Goal: Transaction & Acquisition: Purchase product/service

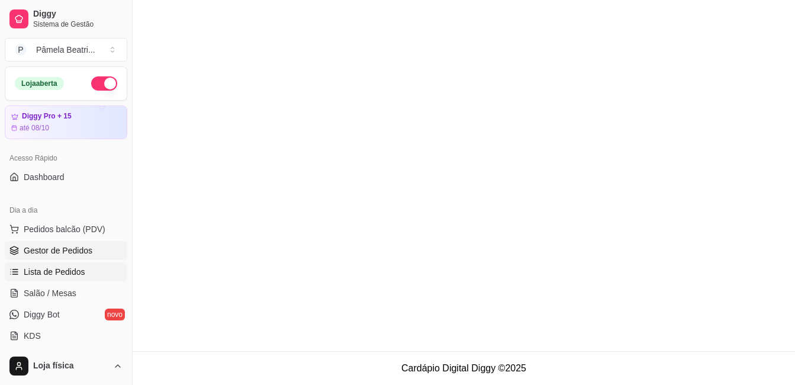
scroll to position [118, 0]
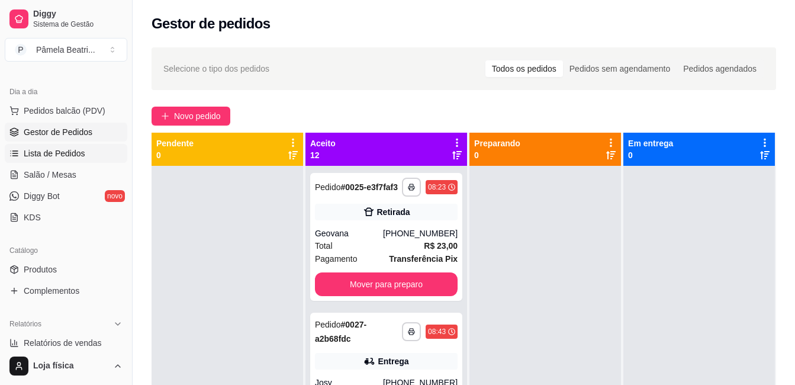
click at [69, 154] on span "Lista de Pedidos" at bounding box center [55, 153] width 62 height 12
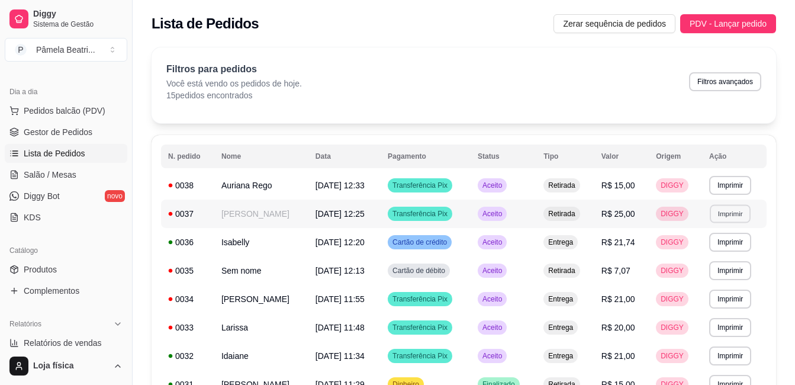
click at [736, 216] on button "Imprimir" at bounding box center [729, 213] width 41 height 18
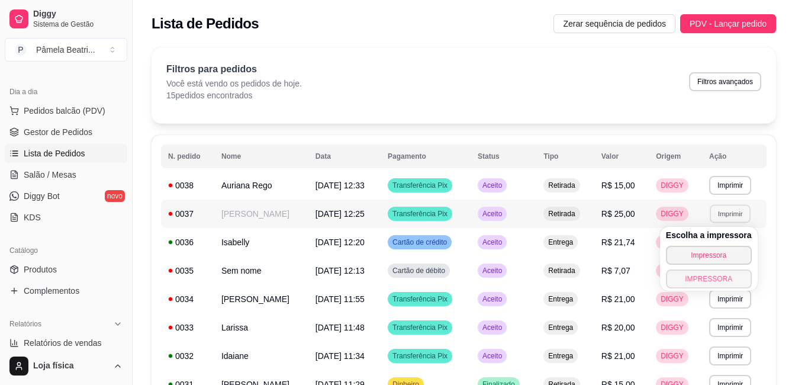
click at [718, 279] on button "IMPRESSORA" at bounding box center [709, 278] width 86 height 19
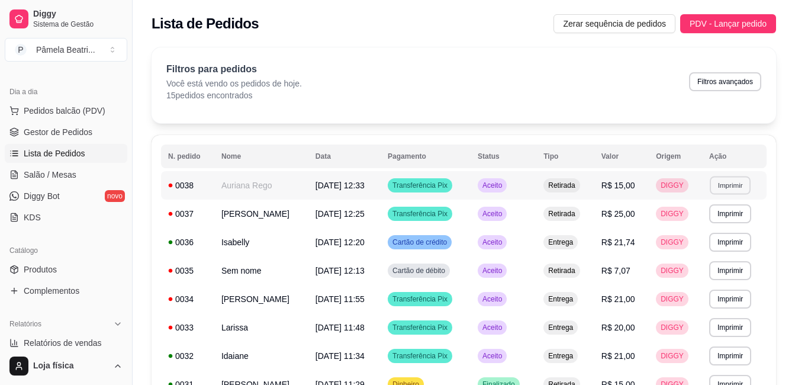
click at [738, 186] on button "Imprimir" at bounding box center [729, 185] width 41 height 18
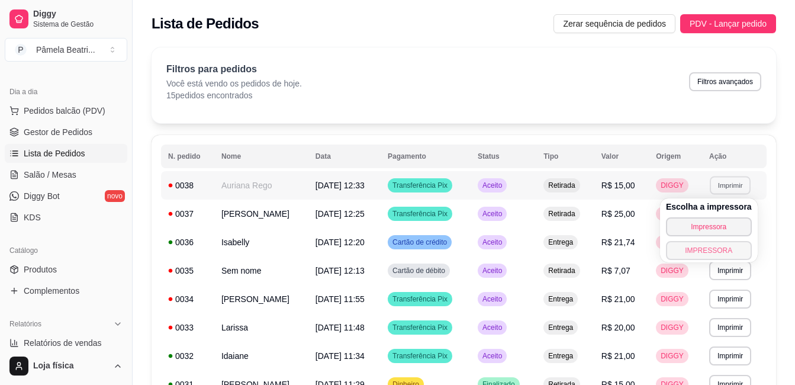
click at [709, 253] on button "IMPRESSORA" at bounding box center [709, 250] width 86 height 19
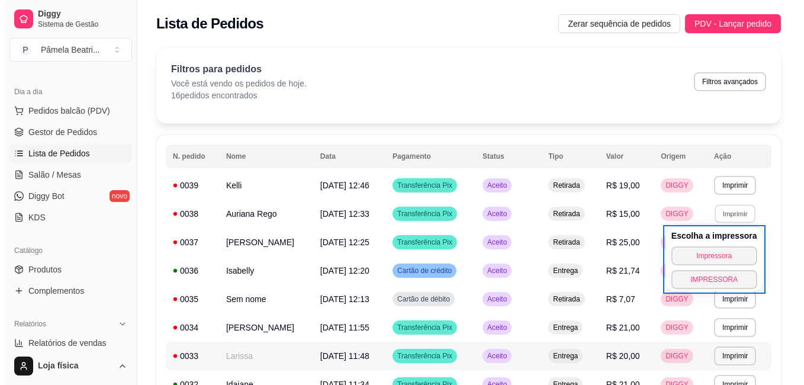
scroll to position [59, 0]
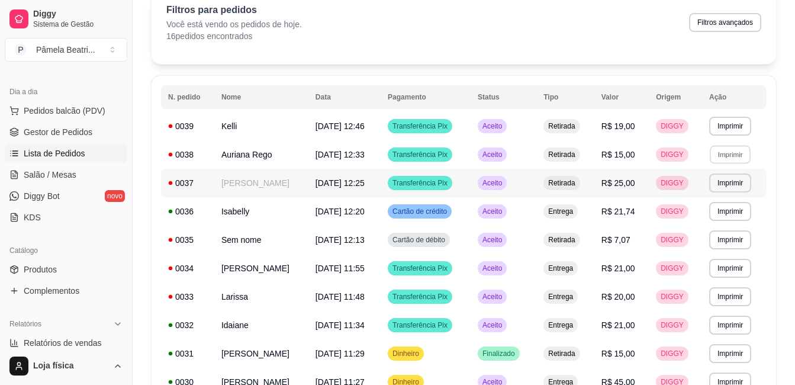
click at [278, 180] on td "[PERSON_NAME]" at bounding box center [261, 183] width 94 height 28
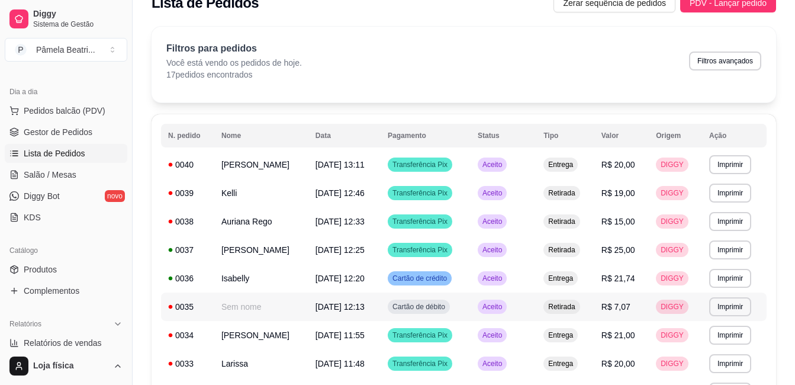
scroll to position [0, 0]
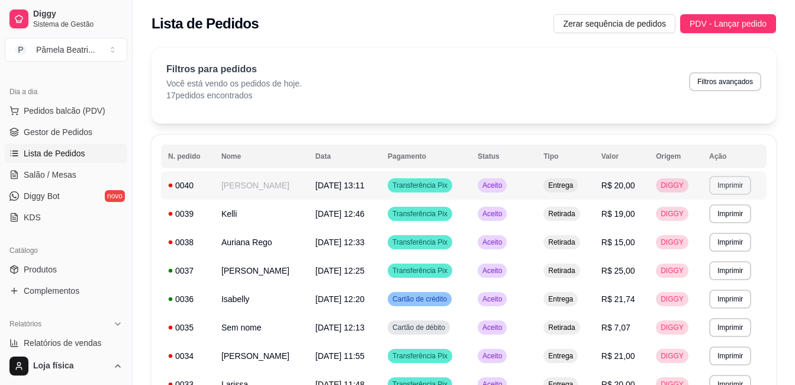
click at [724, 185] on button "Imprimir" at bounding box center [730, 185] width 42 height 19
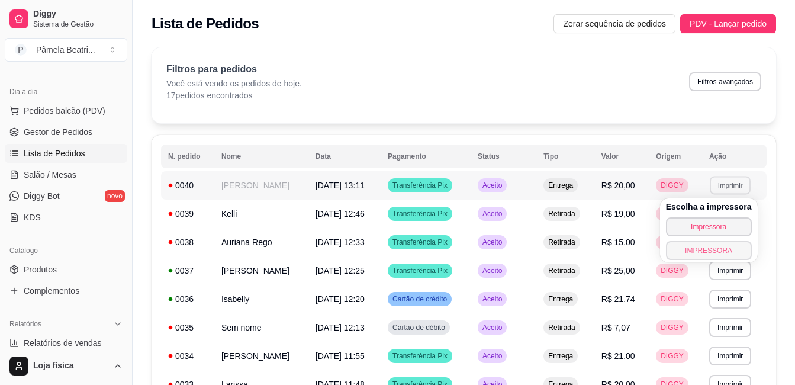
click at [695, 251] on button "IMPRESSORA" at bounding box center [709, 250] width 86 height 19
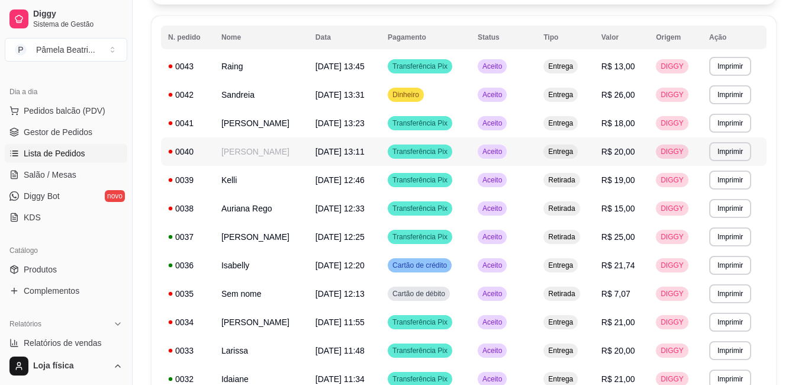
scroll to position [118, 0]
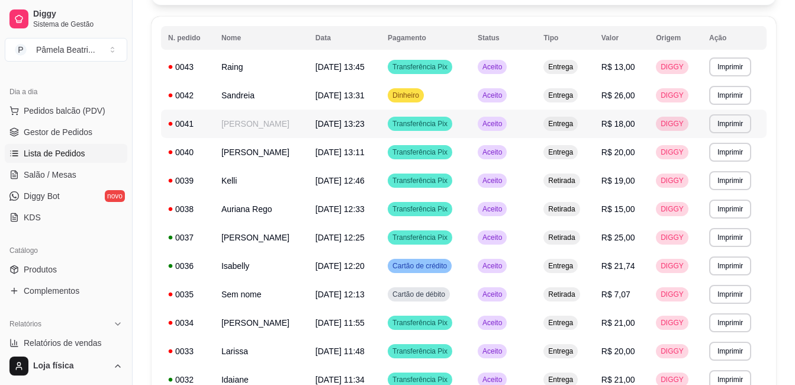
click at [308, 113] on td "[DATE] 13:23" at bounding box center [344, 123] width 72 height 28
click at [308, 114] on td "[DATE] 13:23" at bounding box center [344, 123] width 72 height 28
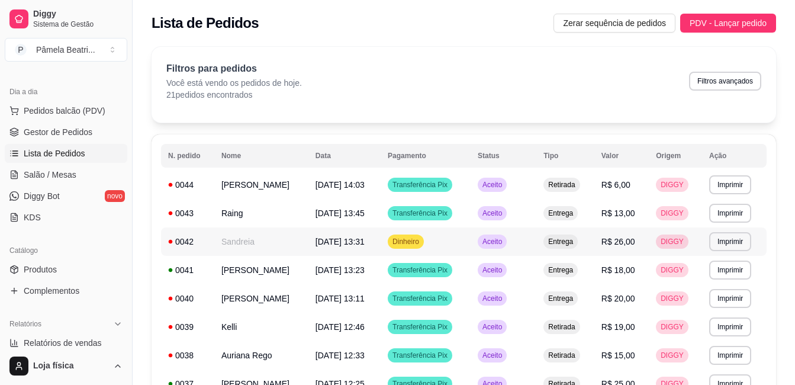
scroll to position [0, 0]
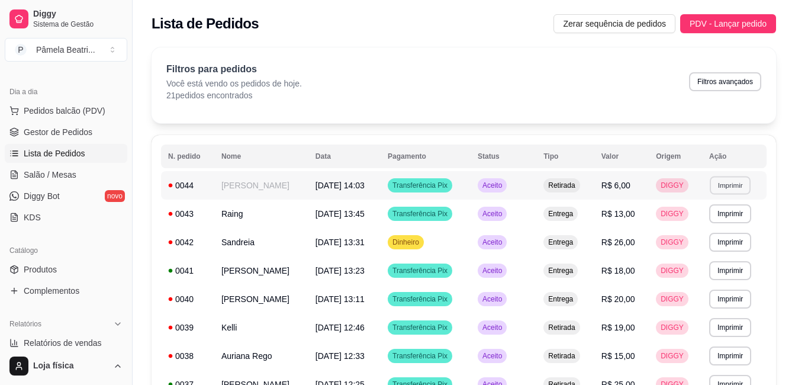
click at [720, 183] on button "Imprimir" at bounding box center [729, 185] width 41 height 18
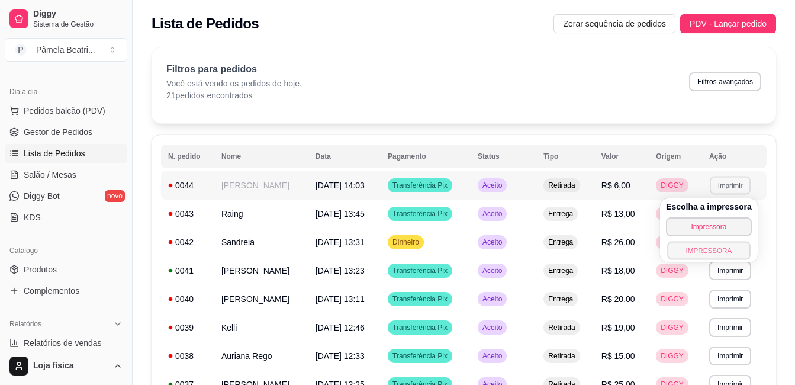
click at [696, 249] on button "IMPRESSORA" at bounding box center [708, 250] width 83 height 18
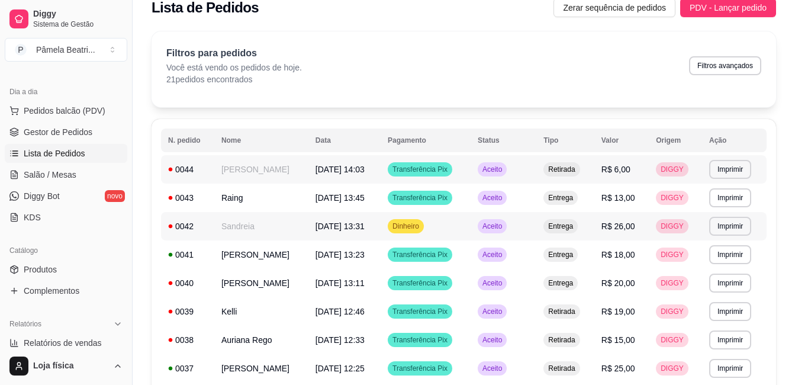
scroll to position [8, 0]
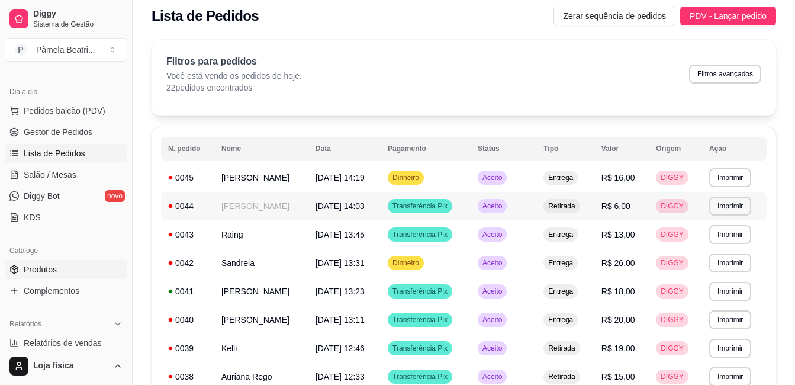
click at [54, 275] on link "Produtos" at bounding box center [66, 269] width 122 height 19
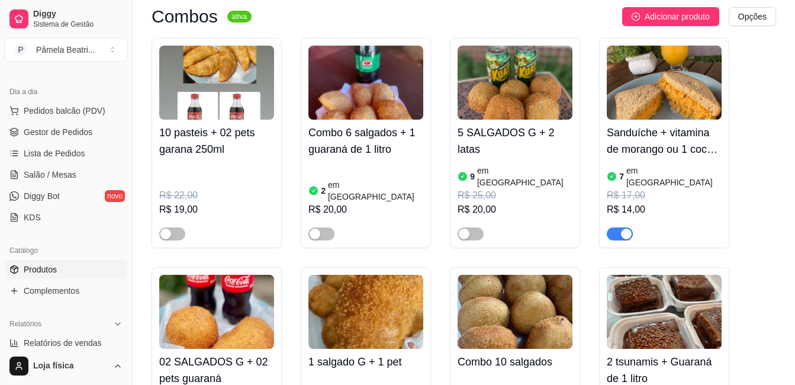
scroll to position [5325, 0]
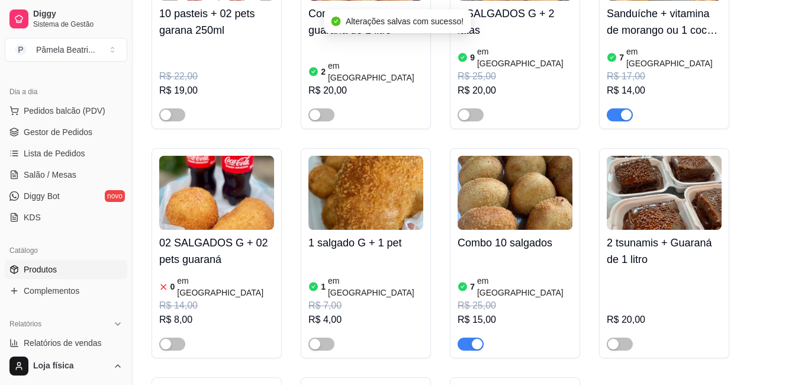
scroll to position [5444, 0]
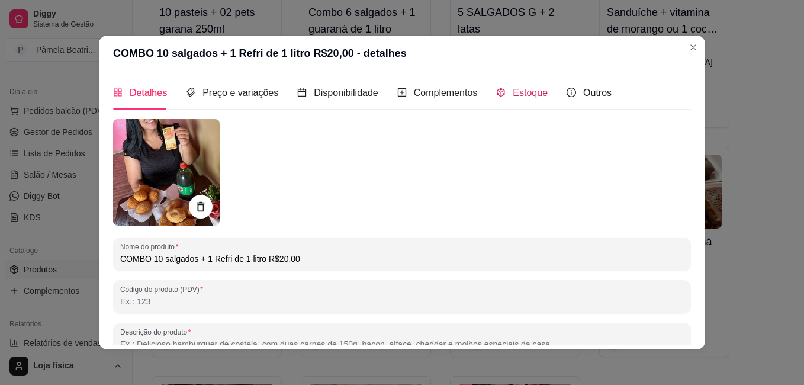
click at [522, 95] on span "Estoque" at bounding box center [529, 93] width 35 height 10
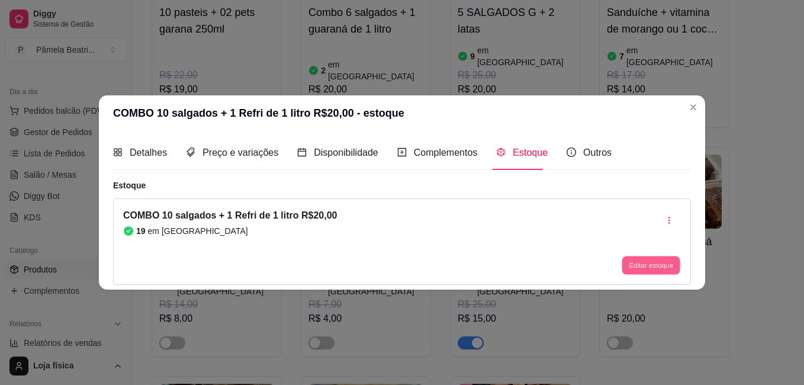
click at [666, 271] on button "Editar estoque" at bounding box center [650, 265] width 58 height 18
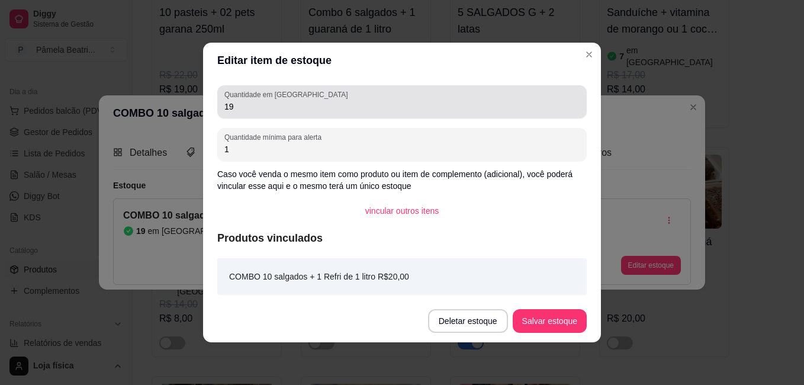
click at [478, 100] on div "19" at bounding box center [401, 102] width 355 height 24
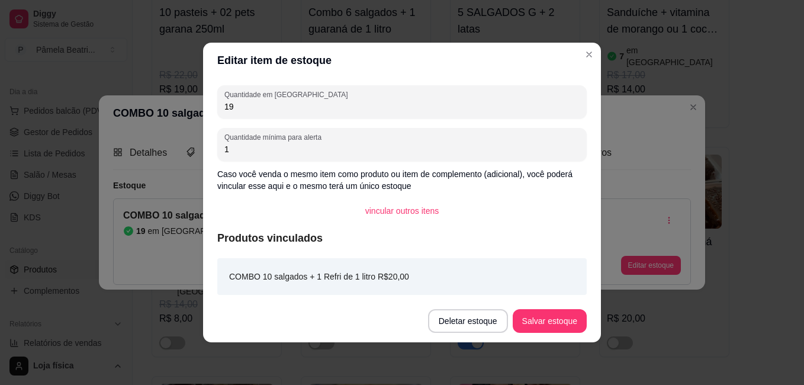
type input "1"
type input "4"
click at [568, 325] on button "Salvar estoque" at bounding box center [549, 320] width 72 height 23
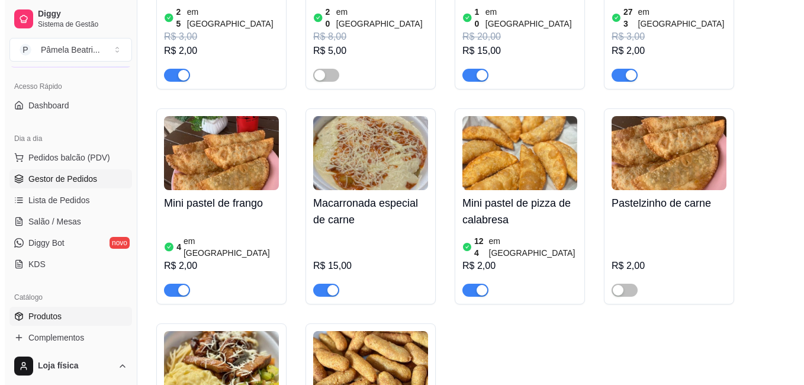
scroll to position [59, 0]
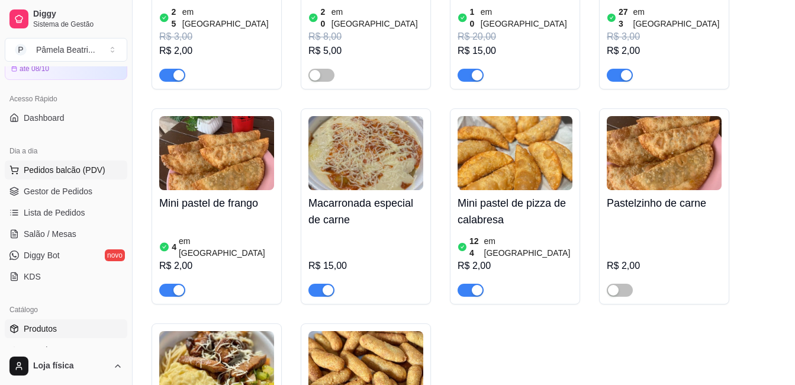
click at [80, 168] on span "Pedidos balcão (PDV)" at bounding box center [65, 170] width 82 height 12
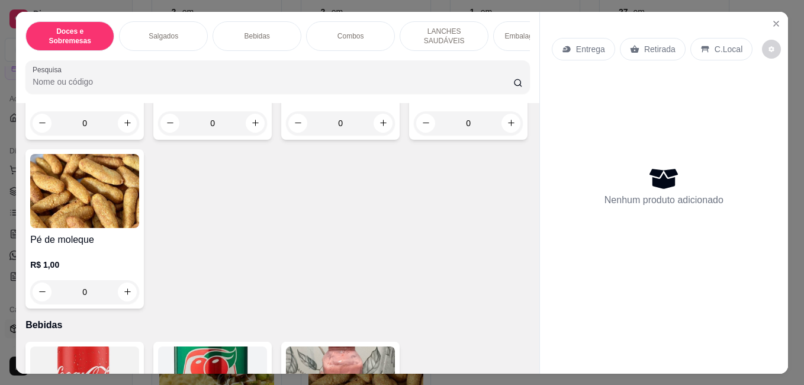
scroll to position [1491, 0]
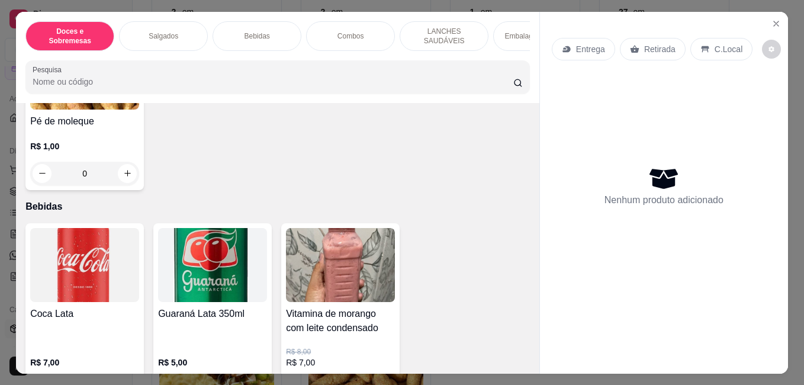
click at [260, 9] on icon "increase-product-quantity" at bounding box center [255, 4] width 9 height 9
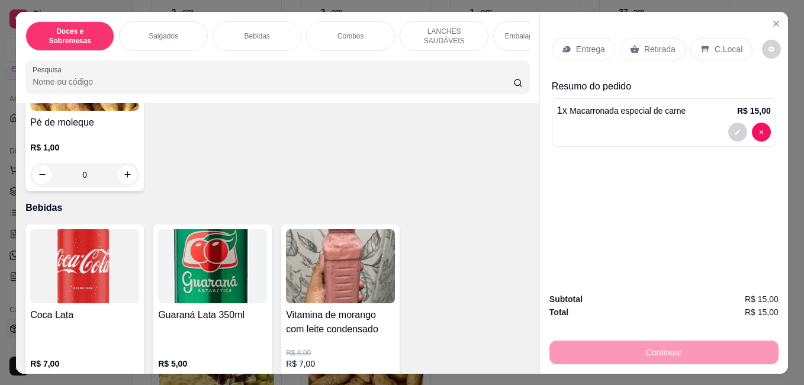
type input "1"
click at [576, 46] on p "Entrega" at bounding box center [590, 49] width 29 height 12
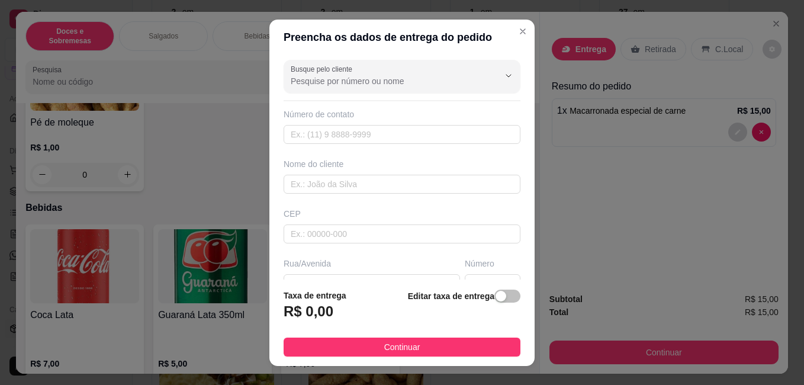
click at [387, 173] on div "Nome do cliente" at bounding box center [401, 176] width 241 height 36
click at [386, 188] on input "text" at bounding box center [401, 184] width 237 height 19
type input "almeida"
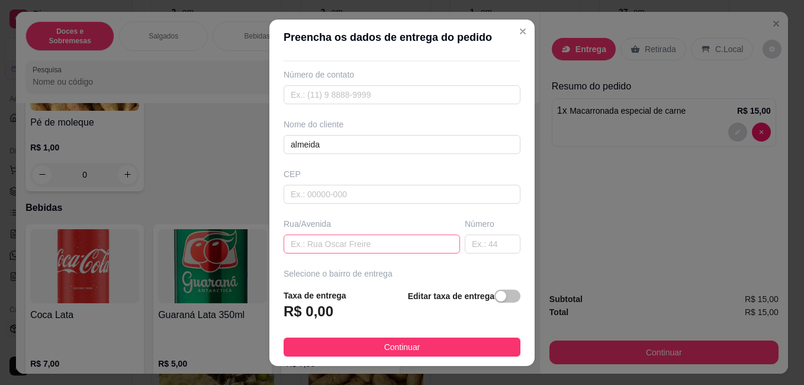
scroll to position [47, 0]
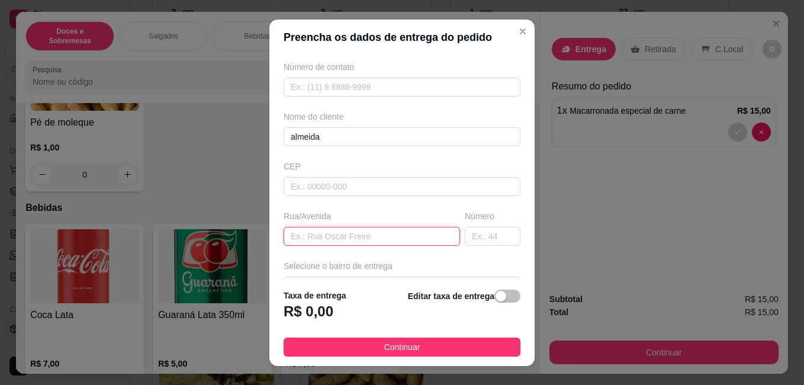
click at [298, 239] on input "text" at bounding box center [371, 236] width 176 height 19
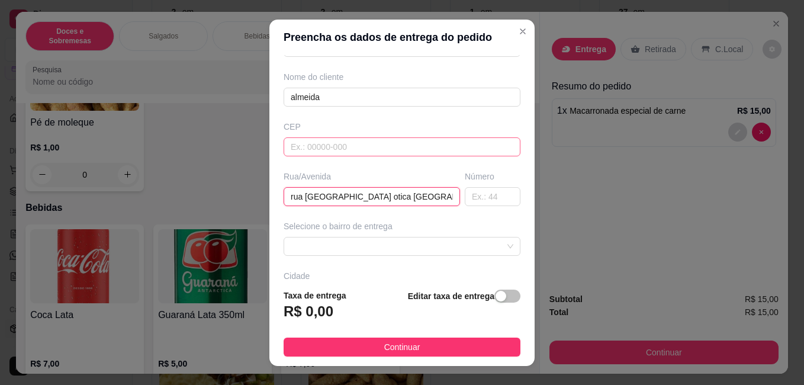
scroll to position [175, 0]
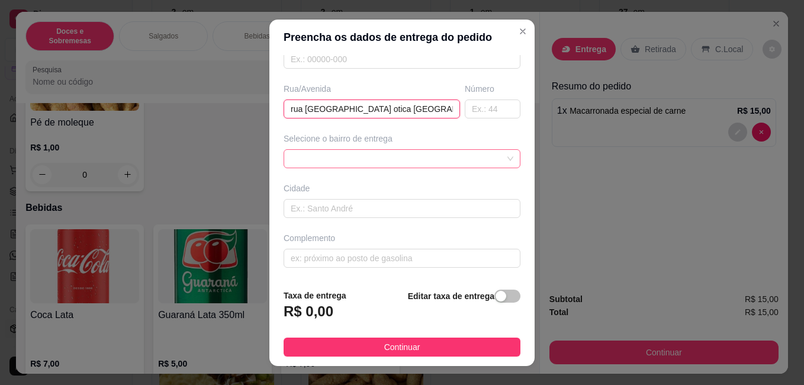
click at [493, 159] on div at bounding box center [401, 158] width 237 height 19
type input "rua [GEOGRAPHIC_DATA] otica [GEOGRAPHIC_DATA]"
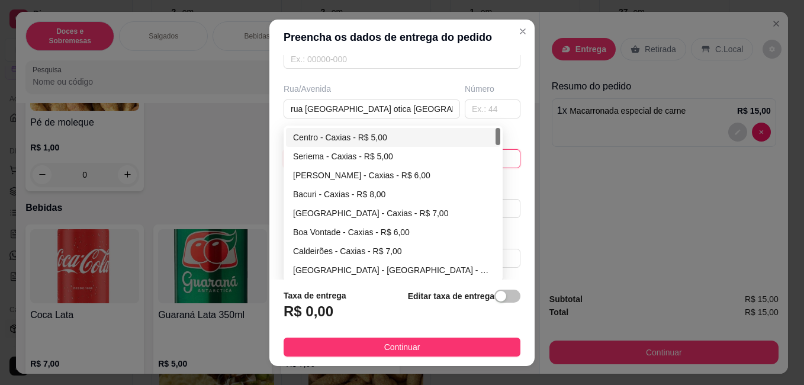
click at [382, 133] on div "Centro - Caxias - R$ 5,00" at bounding box center [393, 137] width 200 height 13
type input "Caxias"
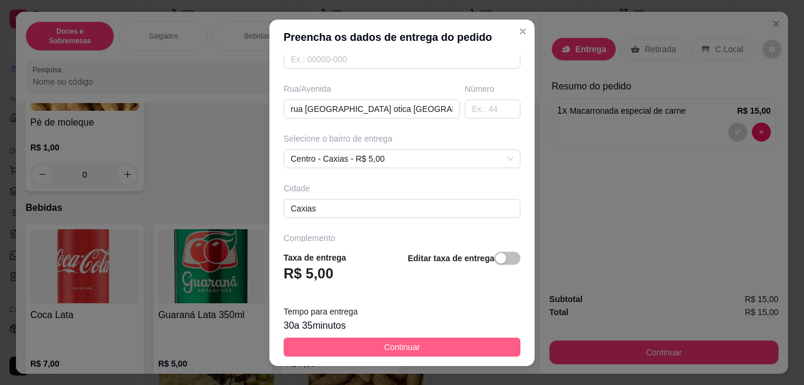
click at [389, 348] on span "Continuar" at bounding box center [402, 346] width 36 height 13
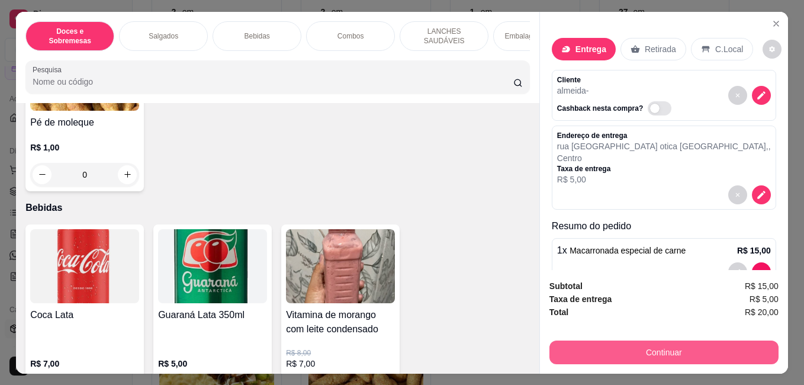
click at [653, 340] on button "Continuar" at bounding box center [663, 352] width 229 height 24
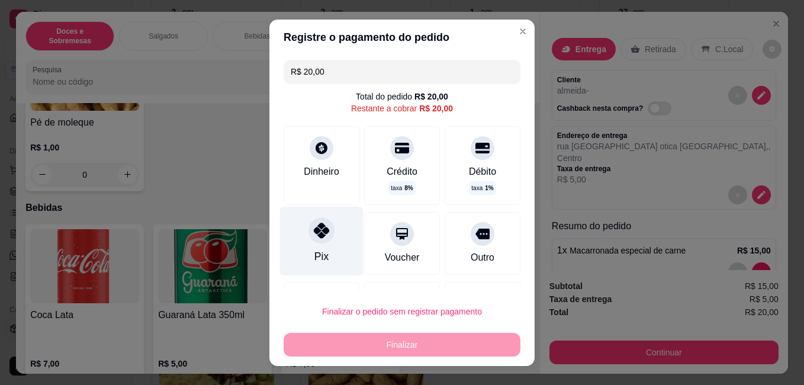
click at [322, 233] on icon at bounding box center [321, 229] width 15 height 15
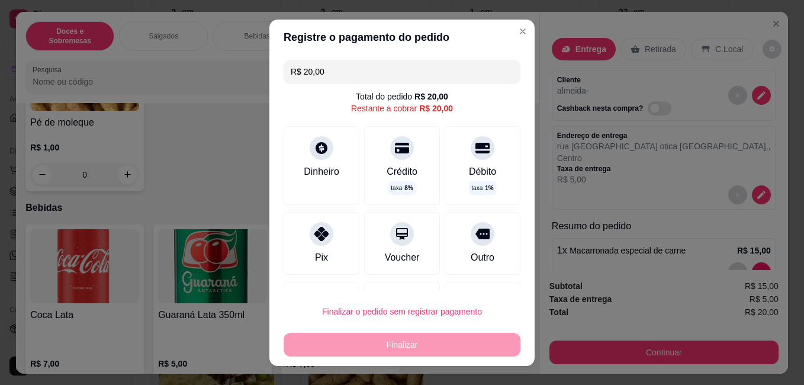
type input "R$ 0,00"
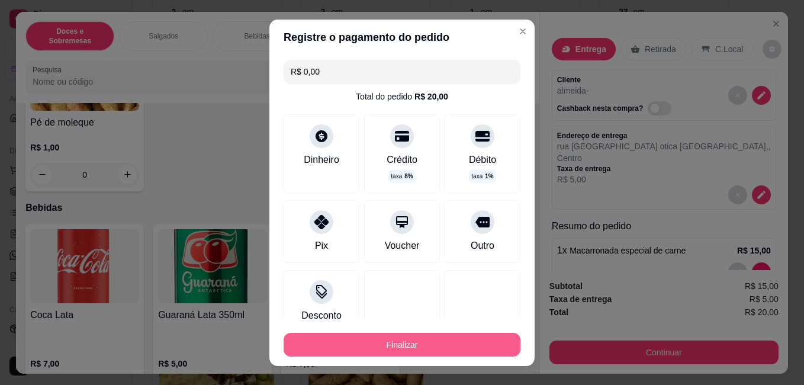
click at [378, 344] on button "Finalizar" at bounding box center [401, 345] width 237 height 24
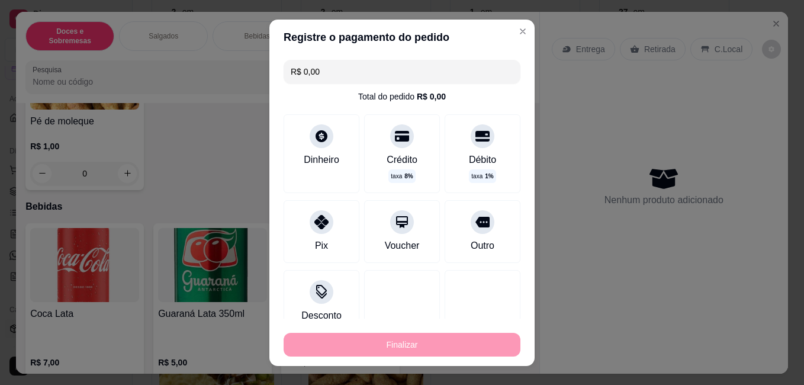
type input "0"
type input "-R$ 20,00"
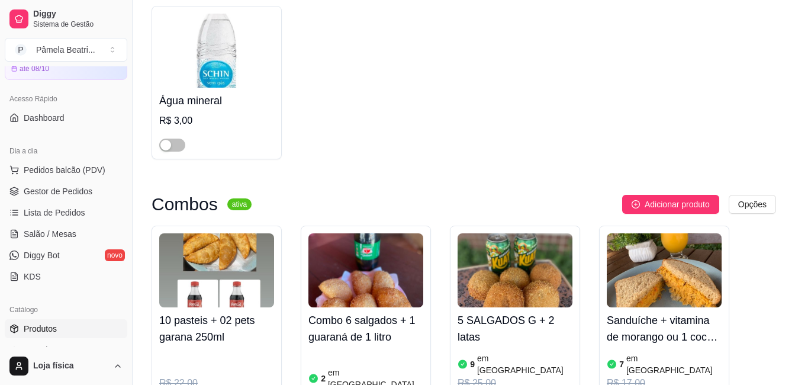
scroll to position [5138, 0]
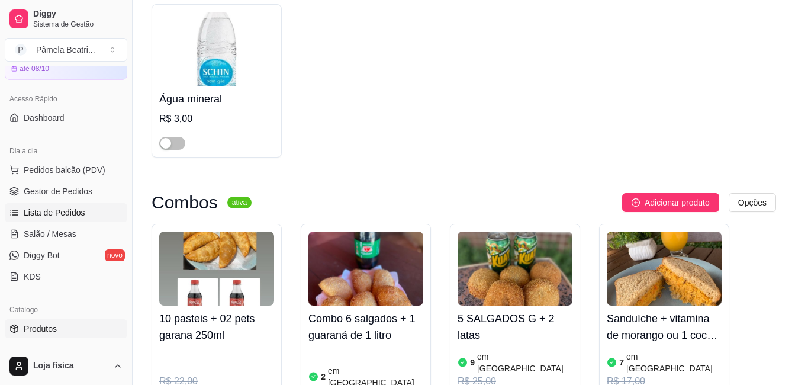
click at [23, 210] on link "Lista de Pedidos" at bounding box center [66, 212] width 122 height 19
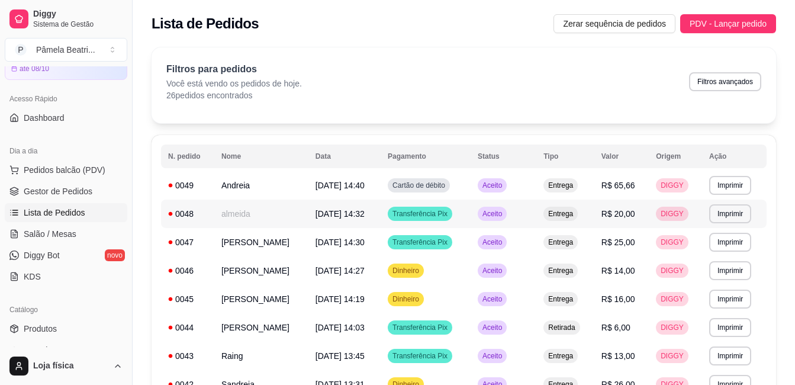
click at [264, 219] on td "almeida" at bounding box center [261, 213] width 94 height 28
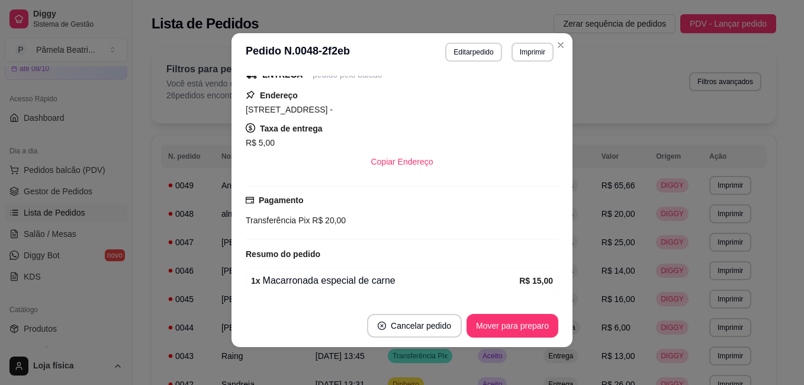
scroll to position [178, 0]
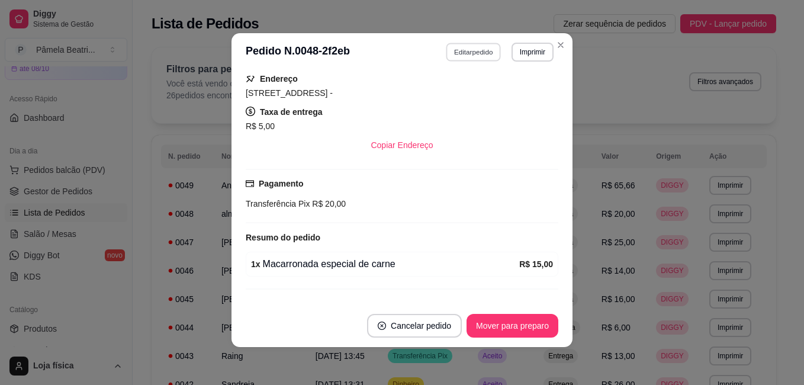
click at [457, 56] on button "Editar pedido" at bounding box center [473, 52] width 55 height 18
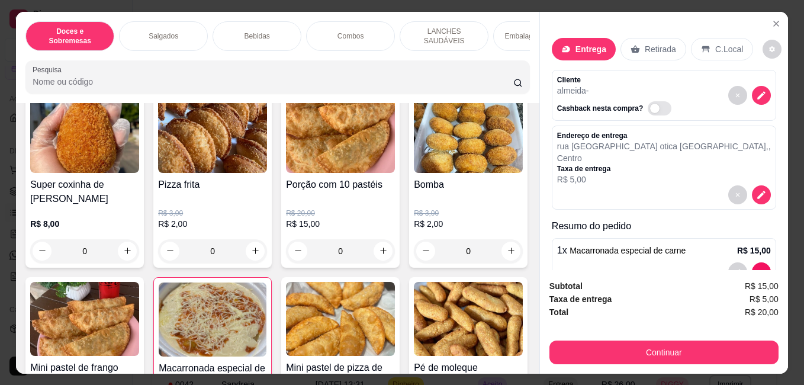
scroll to position [1065, 0]
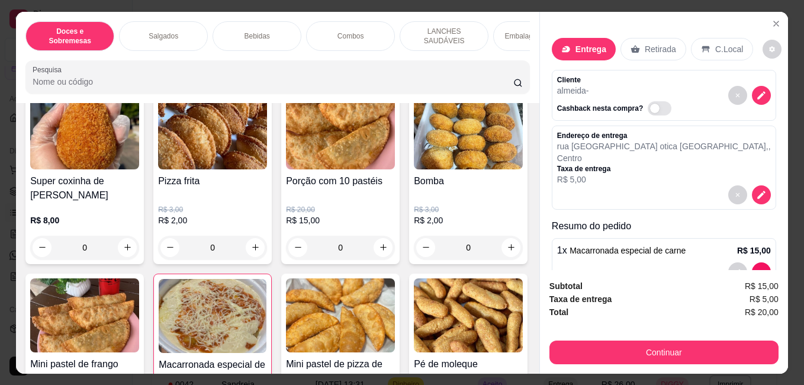
click at [260, 45] on icon "increase-product-quantity" at bounding box center [255, 40] width 9 height 9
type input "1"
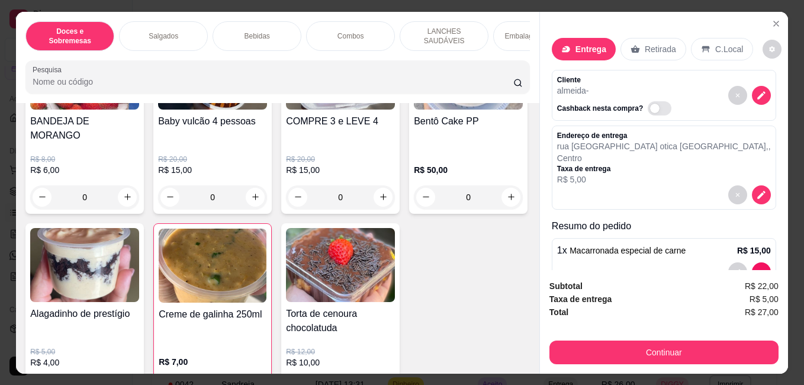
scroll to position [651, 0]
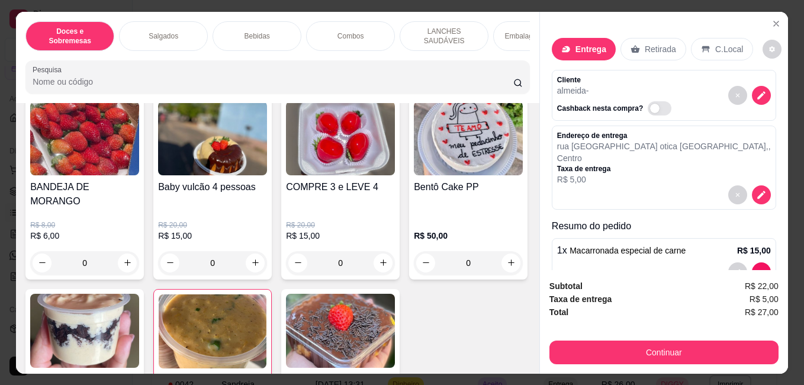
click at [373, 80] on button "increase-product-quantity" at bounding box center [382, 70] width 19 height 19
type input "1"
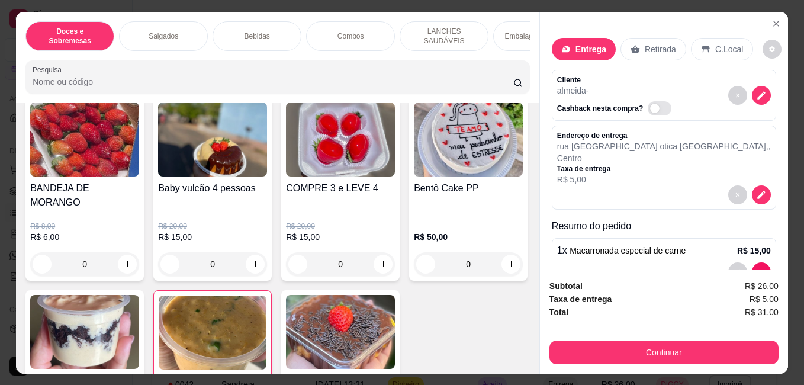
scroll to position [31, 0]
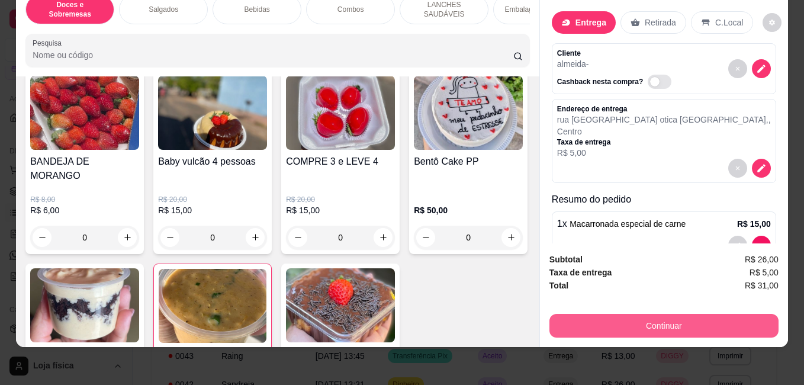
click at [654, 314] on button "Continuar" at bounding box center [663, 326] width 229 height 24
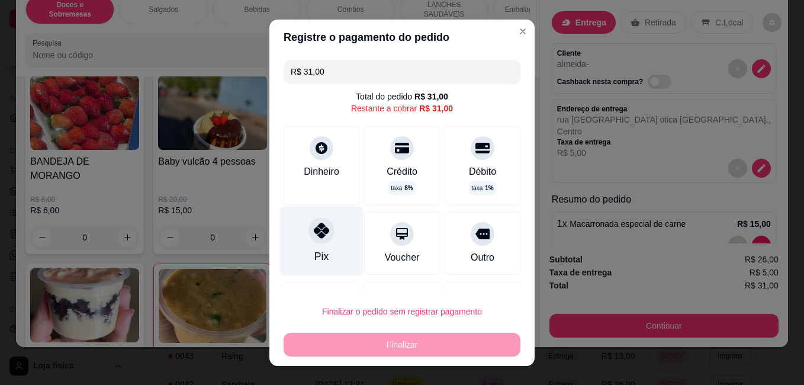
drag, startPoint x: 309, startPoint y: 242, endPoint x: 340, endPoint y: 250, distance: 31.7
click at [309, 243] on div "Pix" at bounding box center [321, 240] width 83 height 69
type input "R$ 0,00"
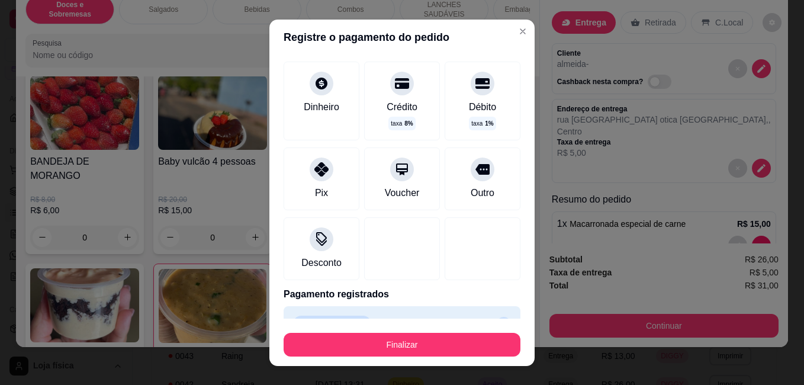
scroll to position [59, 0]
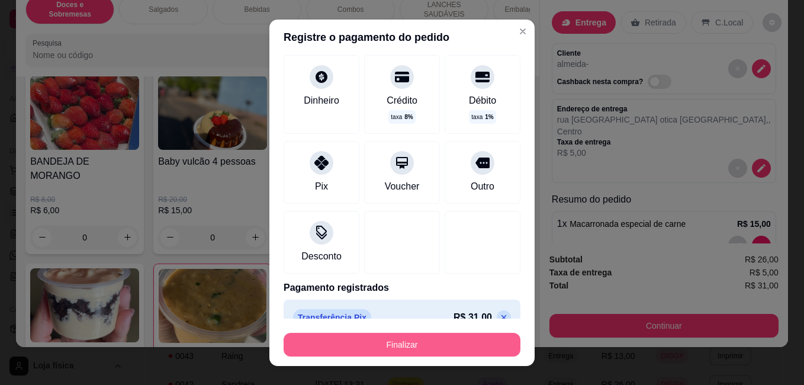
click at [420, 348] on button "Finalizar" at bounding box center [401, 345] width 237 height 24
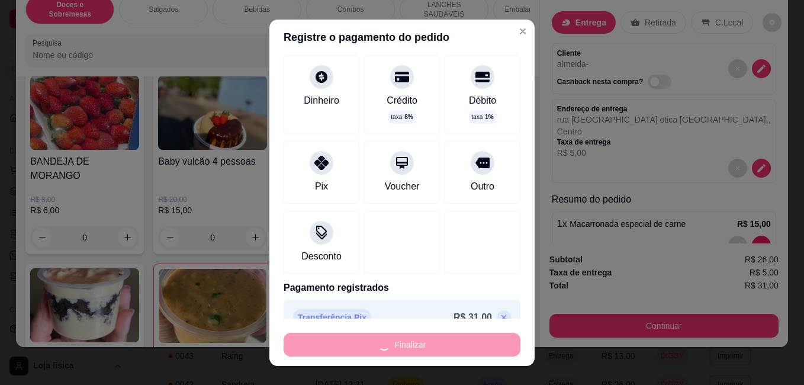
type input "0"
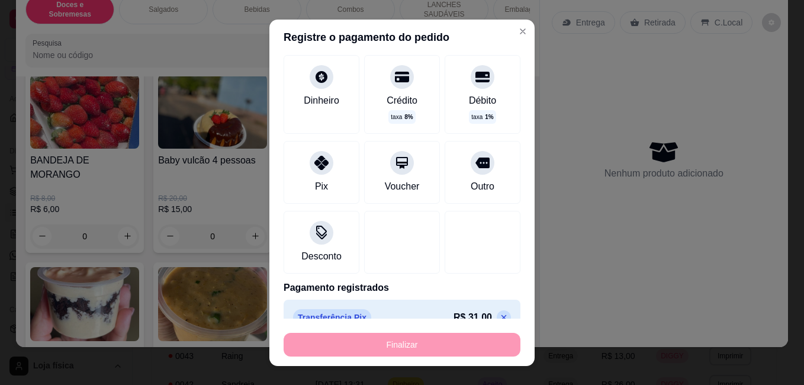
type input "-R$ 31,00"
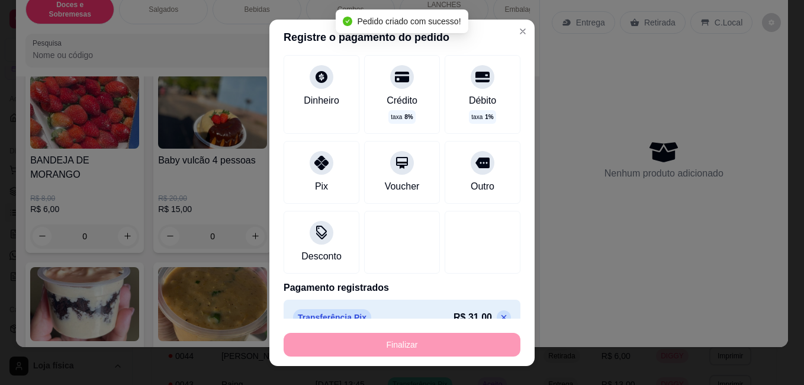
scroll to position [204, 0]
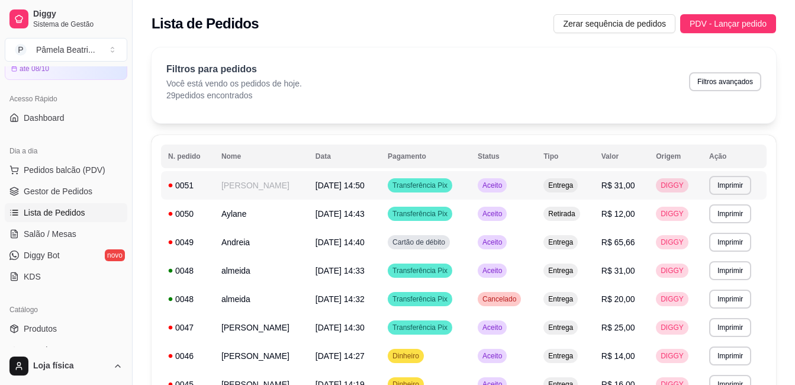
click at [236, 188] on td "[PERSON_NAME]" at bounding box center [261, 185] width 94 height 28
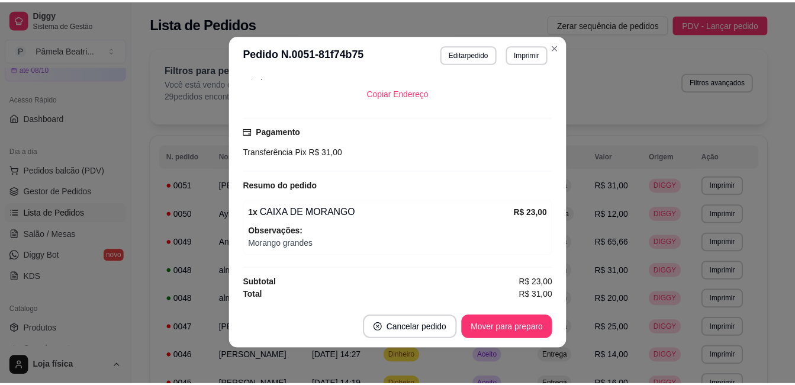
scroll to position [0, 0]
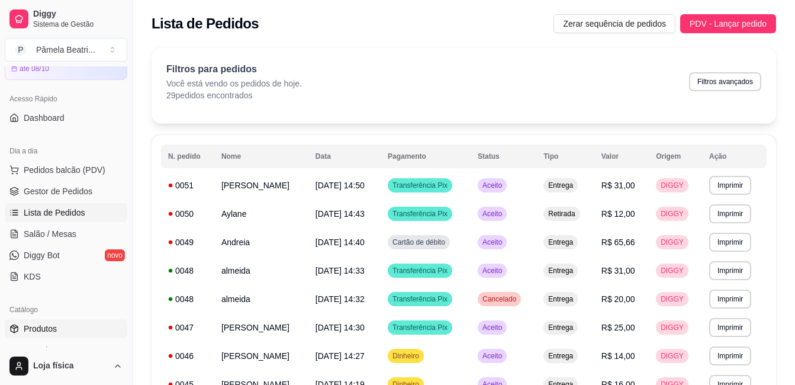
click at [68, 324] on link "Produtos" at bounding box center [66, 328] width 122 height 19
